Goal: Communication & Community: Share content

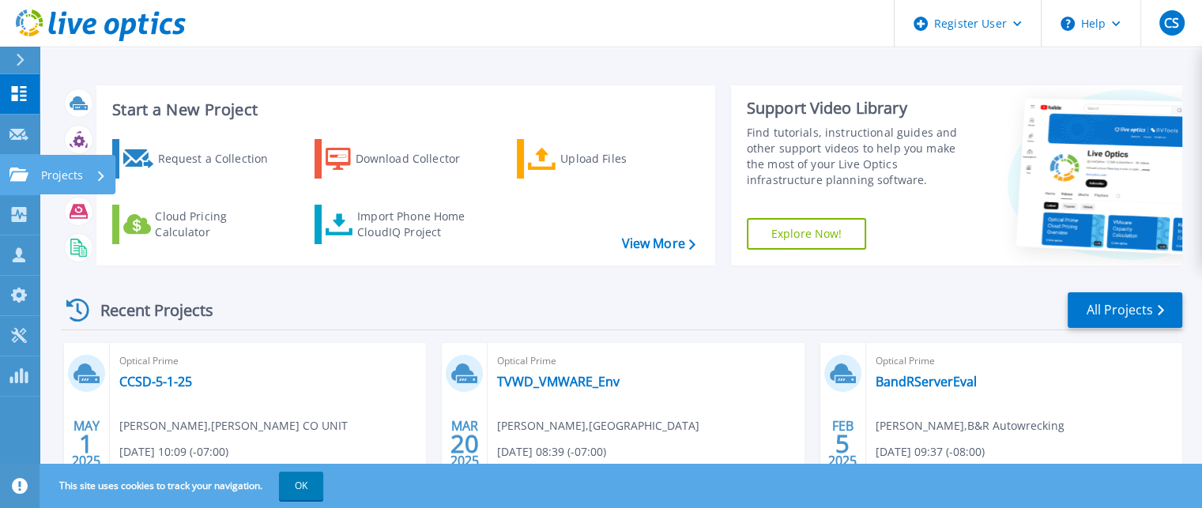
click at [22, 177] on icon at bounding box center [18, 174] width 19 height 13
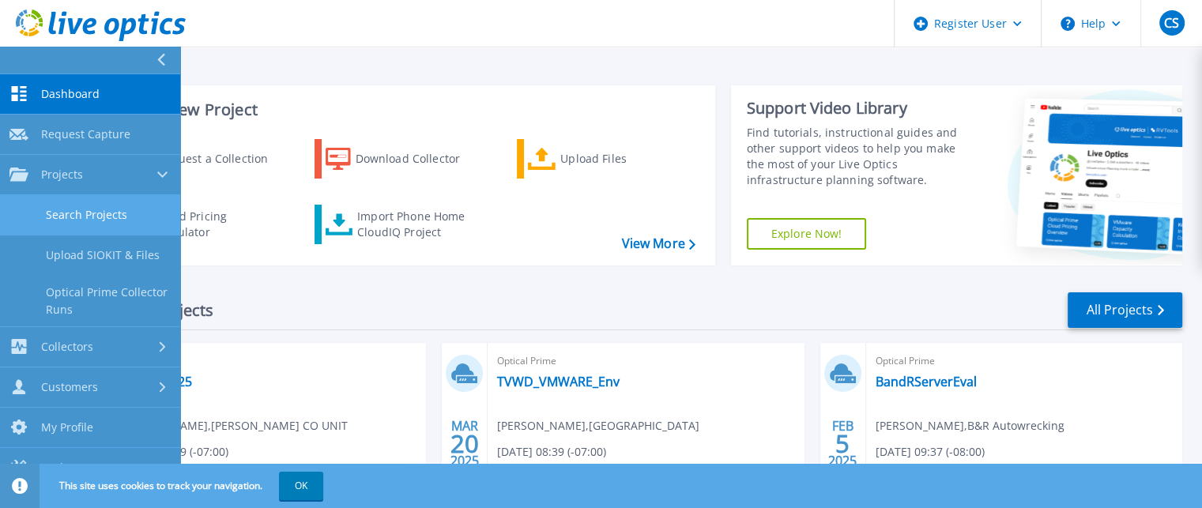
click at [73, 208] on link "Search Projects" at bounding box center [90, 215] width 180 height 40
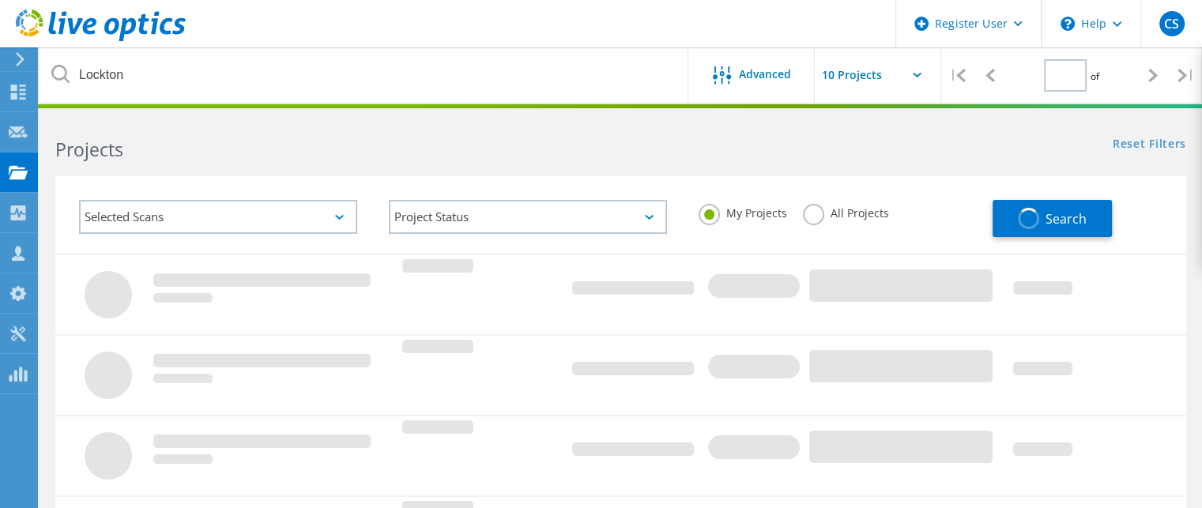
type input "1"
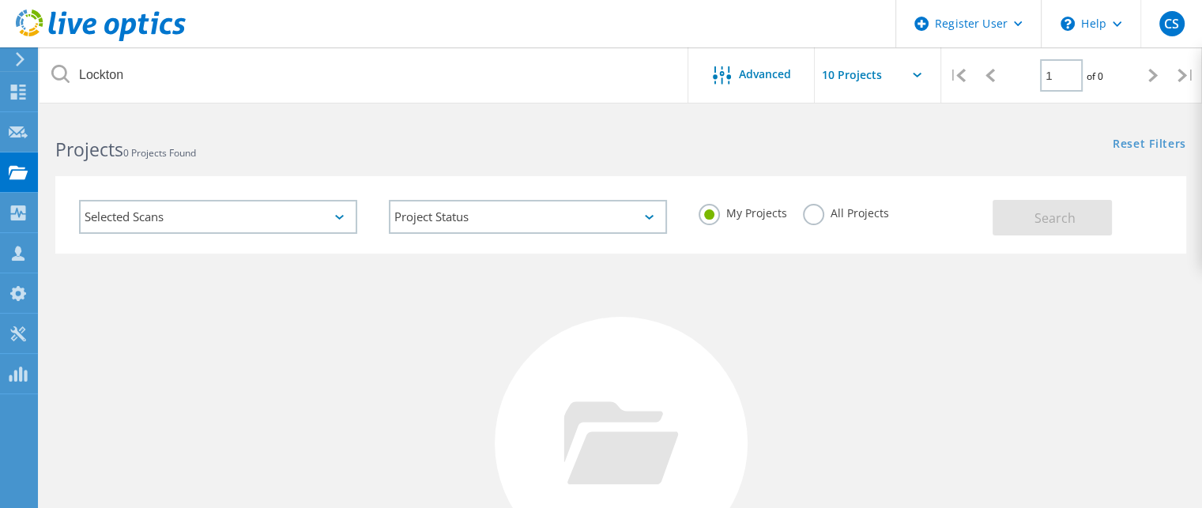
click at [809, 216] on label "All Projects" at bounding box center [846, 211] width 86 height 15
click at [0, 0] on input "All Projects" at bounding box center [0, 0] width 0 height 0
click at [1084, 214] on button "Search" at bounding box center [1051, 218] width 119 height 36
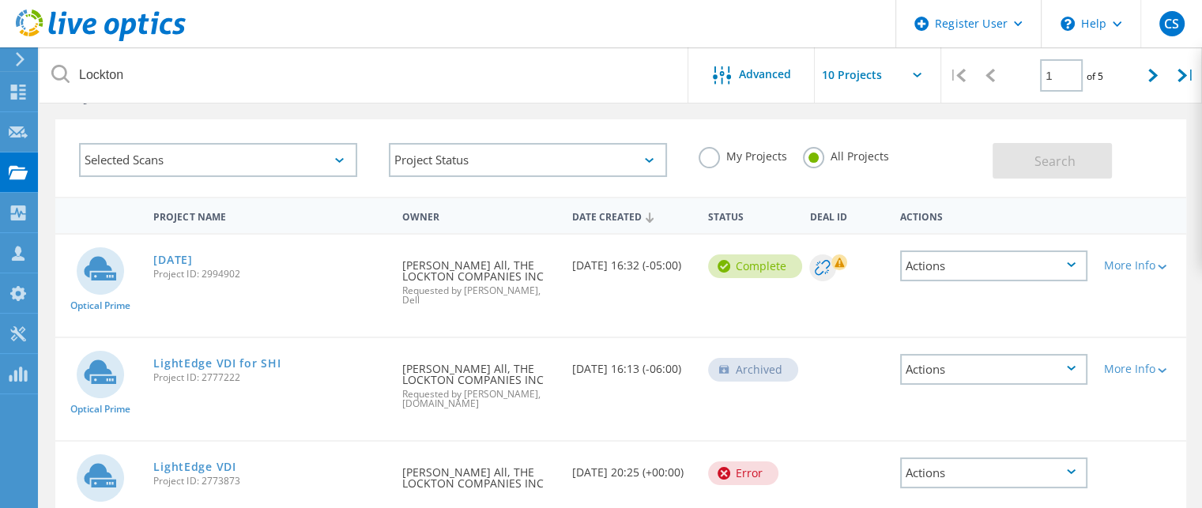
scroll to position [79, 0]
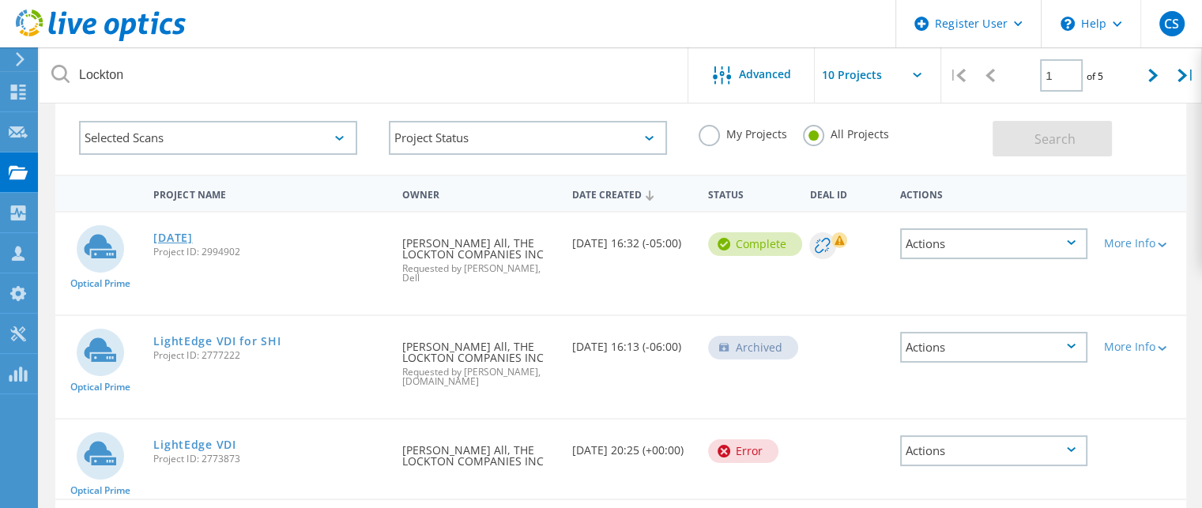
click at [190, 232] on link "[DATE]" at bounding box center [172, 237] width 39 height 11
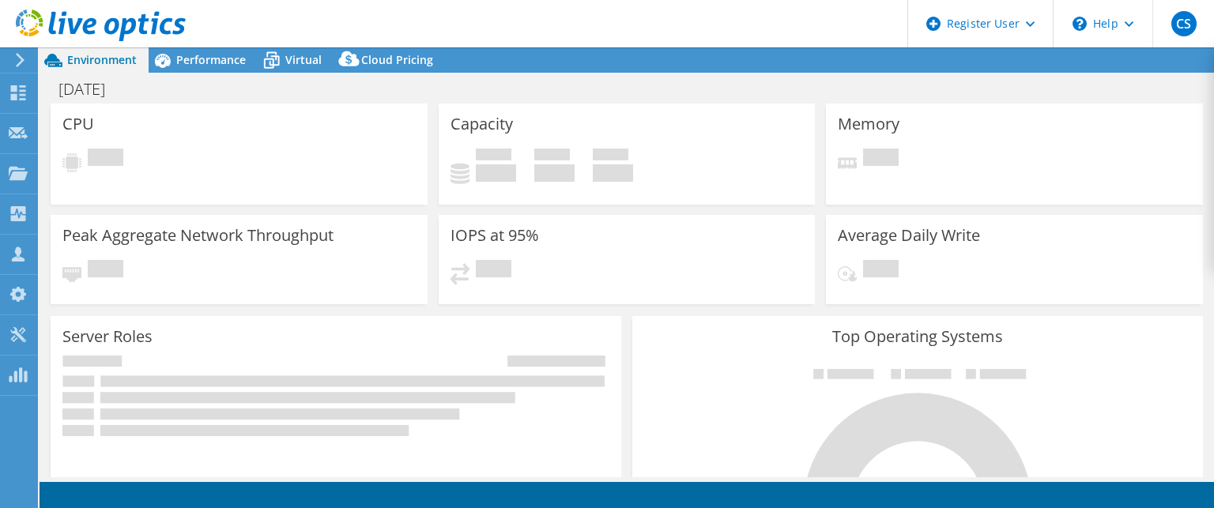
select select "USD"
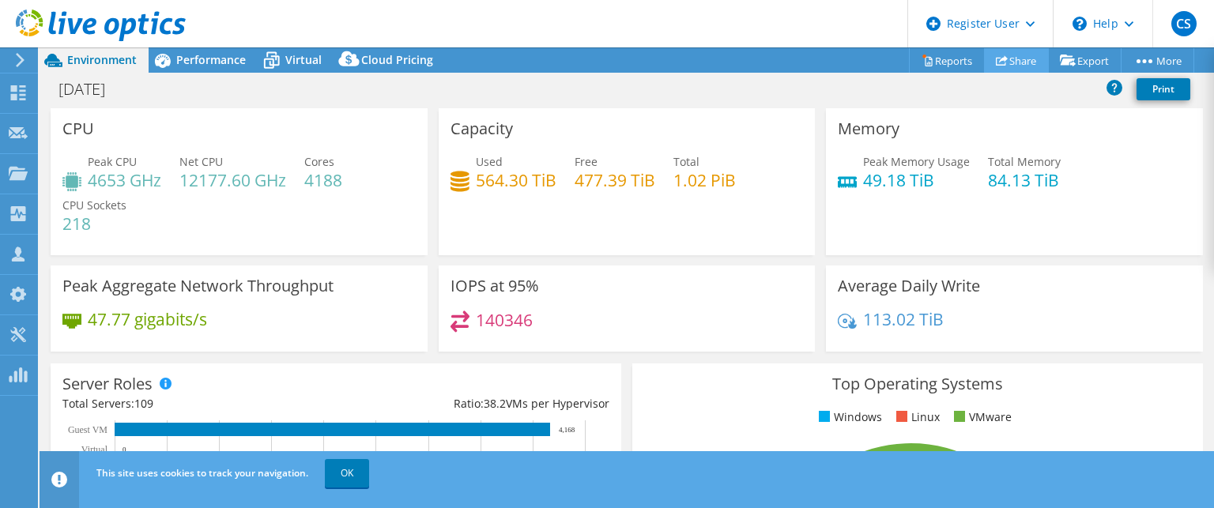
click at [1015, 66] on link "Share" at bounding box center [1016, 60] width 65 height 24
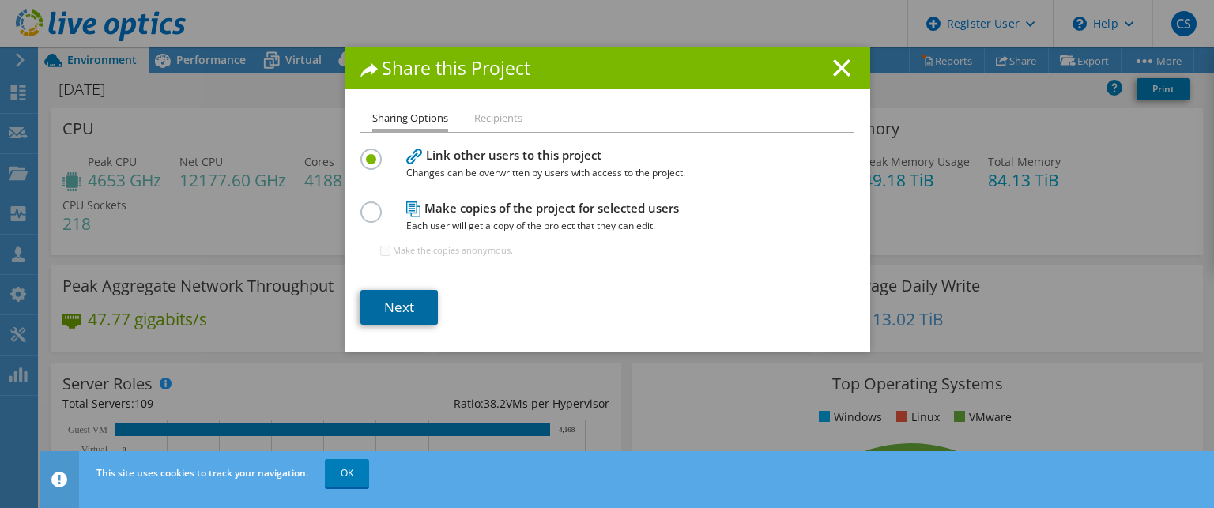
click at [397, 293] on link "Next" at bounding box center [398, 307] width 77 height 35
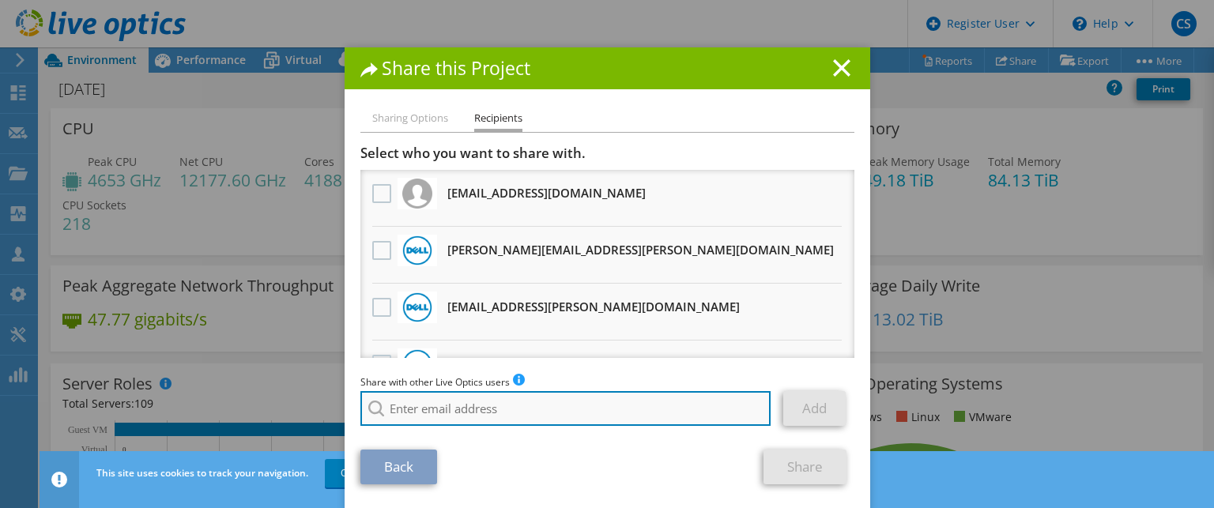
click at [492, 398] on input "search" at bounding box center [565, 408] width 411 height 35
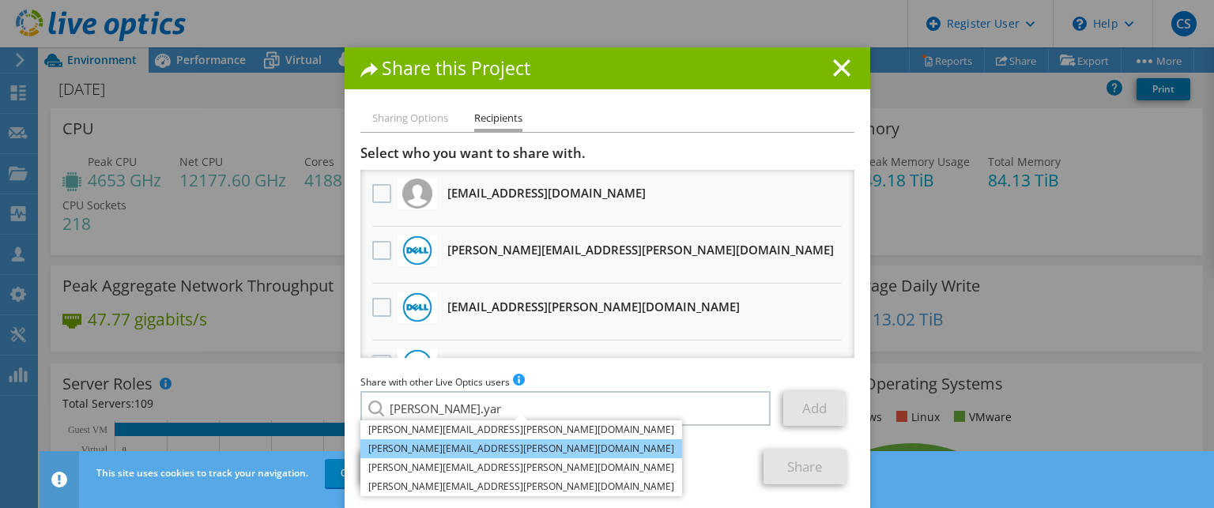
click at [463, 454] on li "[PERSON_NAME][EMAIL_ADDRESS][PERSON_NAME][DOMAIN_NAME]" at bounding box center [521, 448] width 322 height 19
type input "[PERSON_NAME][EMAIL_ADDRESS][PERSON_NAME][DOMAIN_NAME]"
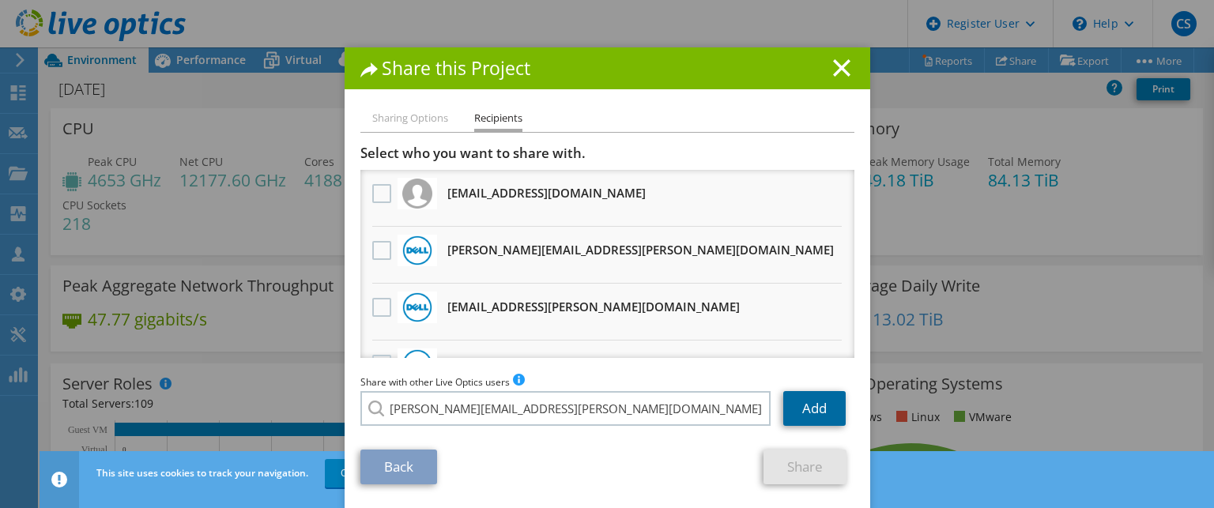
click at [805, 414] on link "Add" at bounding box center [814, 408] width 62 height 35
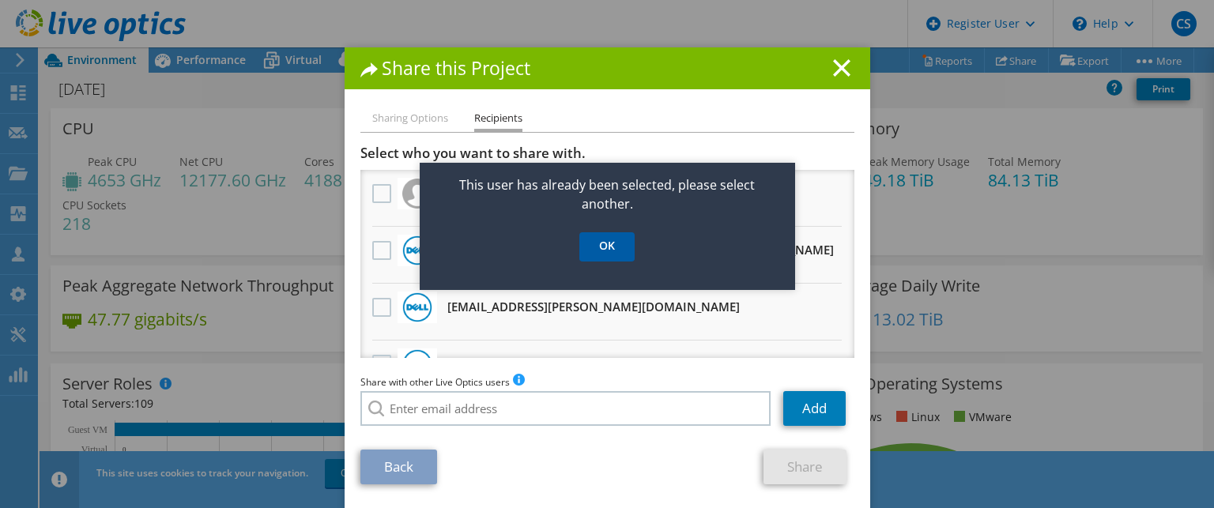
click at [615, 240] on link "OK" at bounding box center [606, 246] width 55 height 29
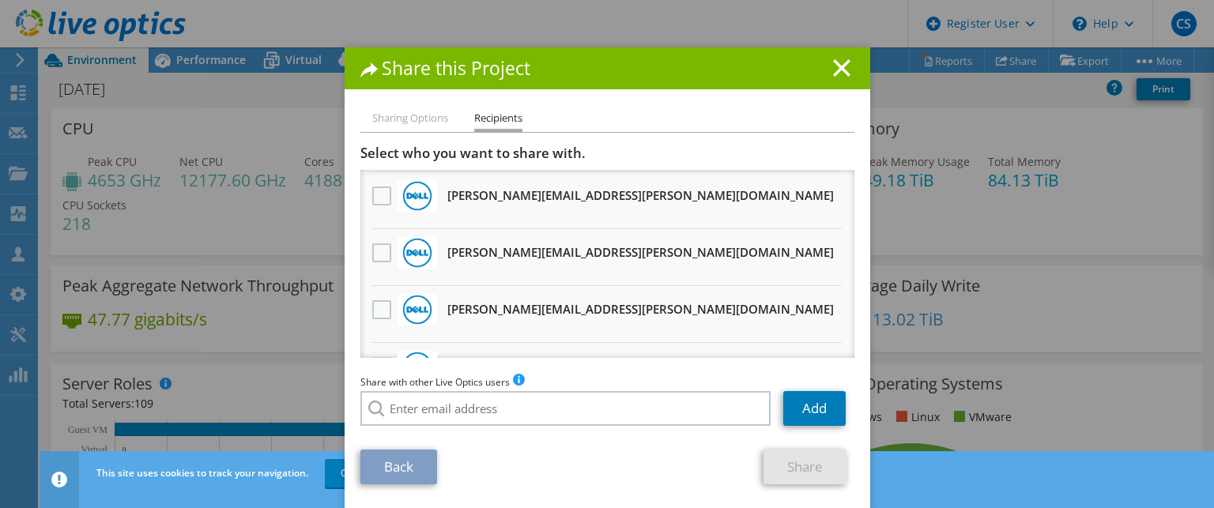
scroll to position [543, 0]
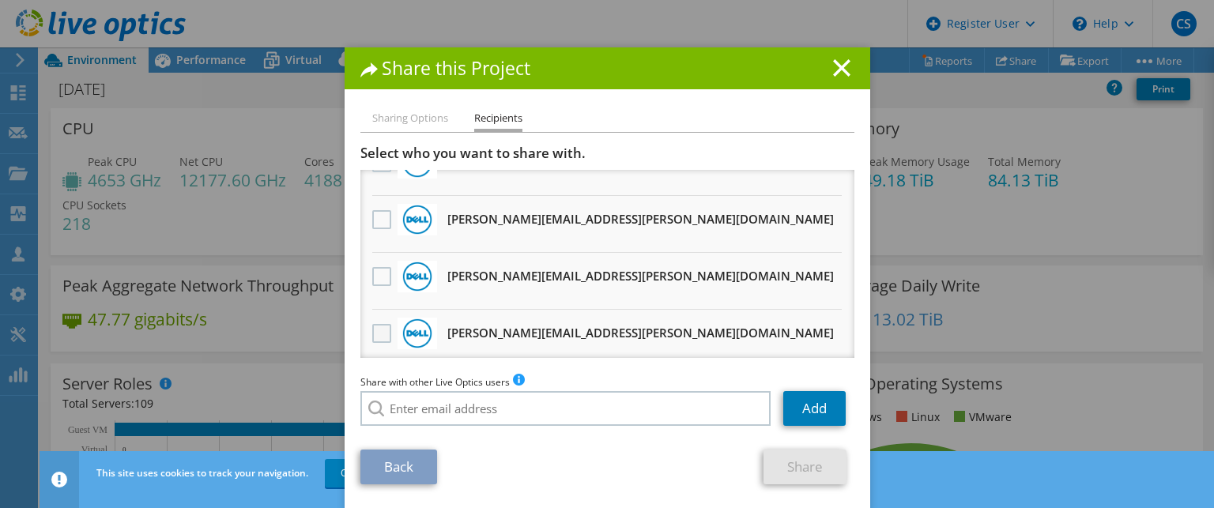
click at [372, 324] on label at bounding box center [383, 333] width 23 height 19
click at [0, 0] on input "checkbox" at bounding box center [0, 0] width 0 height 0
click at [800, 462] on link "Share" at bounding box center [804, 467] width 83 height 35
